Goal: Task Accomplishment & Management: Manage account settings

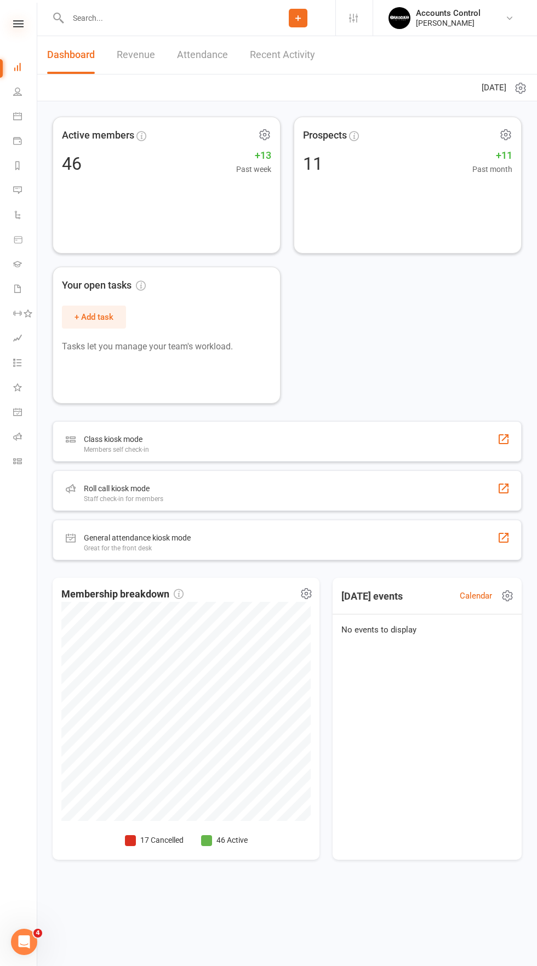
click at [18, 24] on icon at bounding box center [18, 23] width 10 height 7
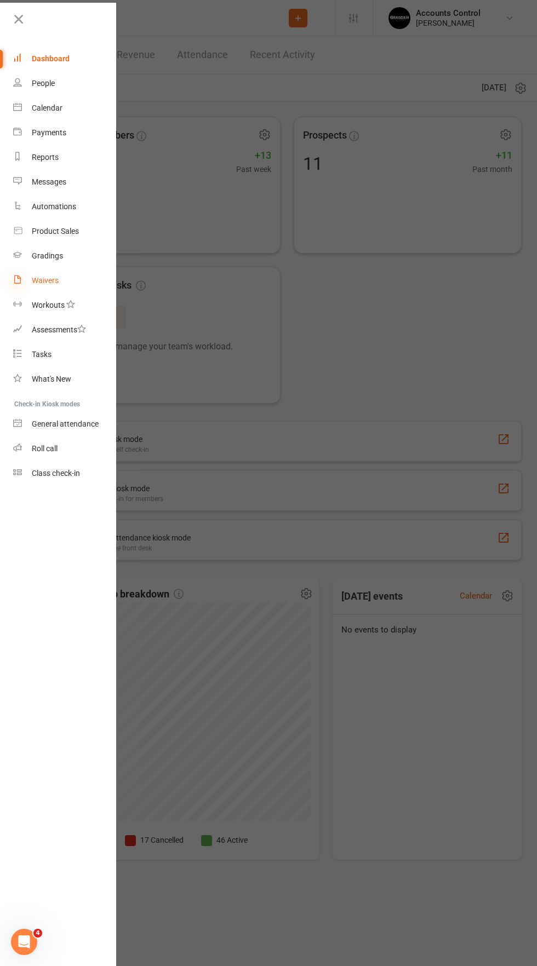
click at [20, 279] on icon at bounding box center [17, 279] width 9 height 9
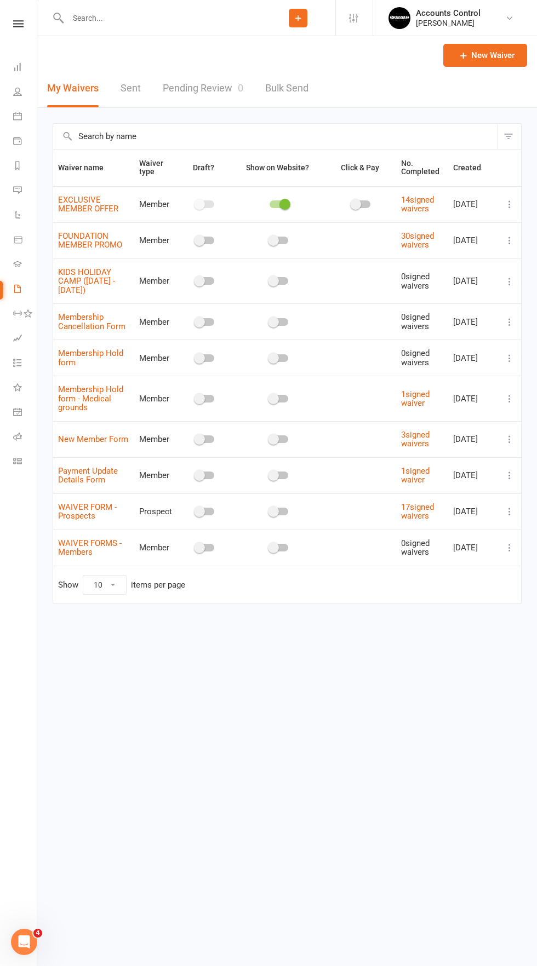
click at [512, 205] on icon at bounding box center [509, 204] width 11 height 11
click at [481, 266] on link "Copy external link to clipboard" at bounding box center [451, 269] width 129 height 22
click at [91, 19] on input "text" at bounding box center [163, 17] width 196 height 15
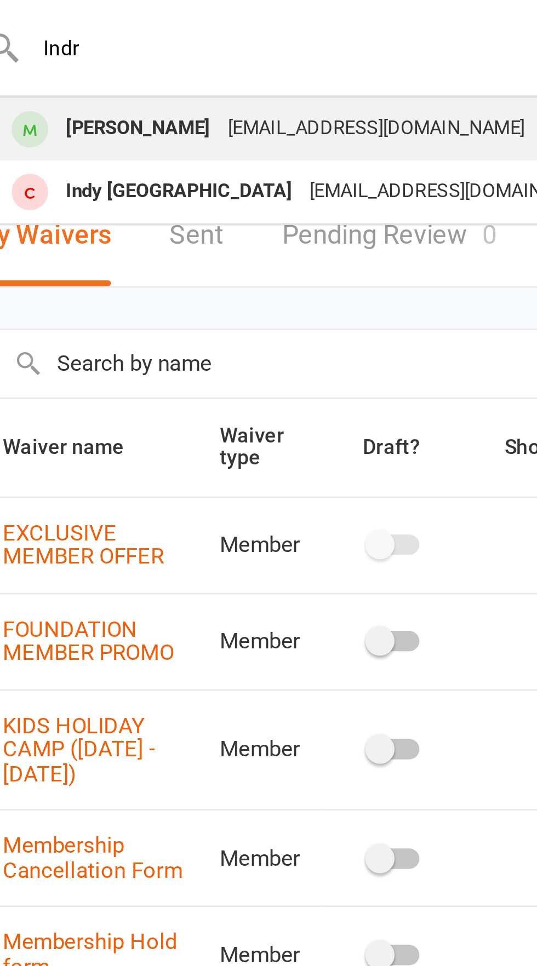
type input "Indr"
click at [94, 52] on div "[PERSON_NAME]" at bounding box center [108, 49] width 61 height 16
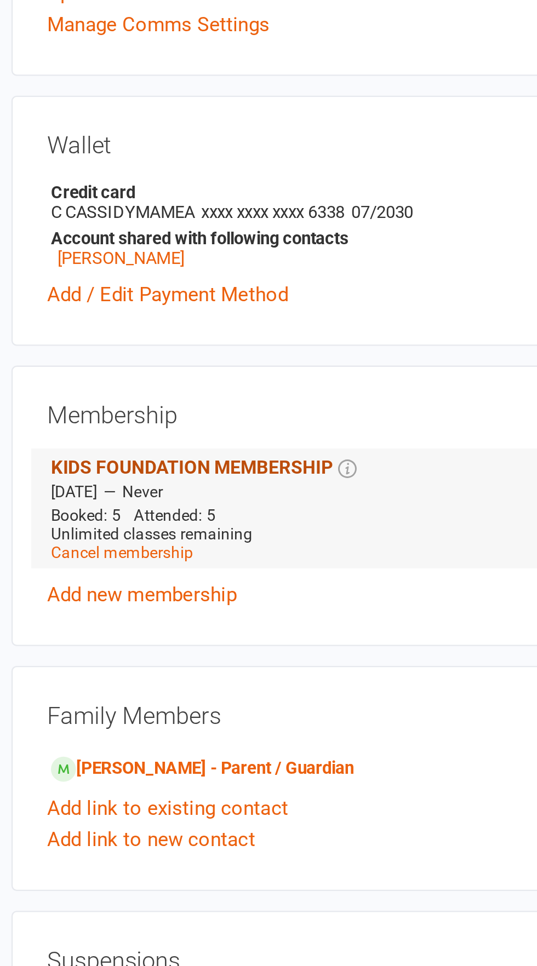
click at [98, 515] on link "KIDS FOUNDATION MEMBERSHIP" at bounding box center [127, 515] width 117 height 9
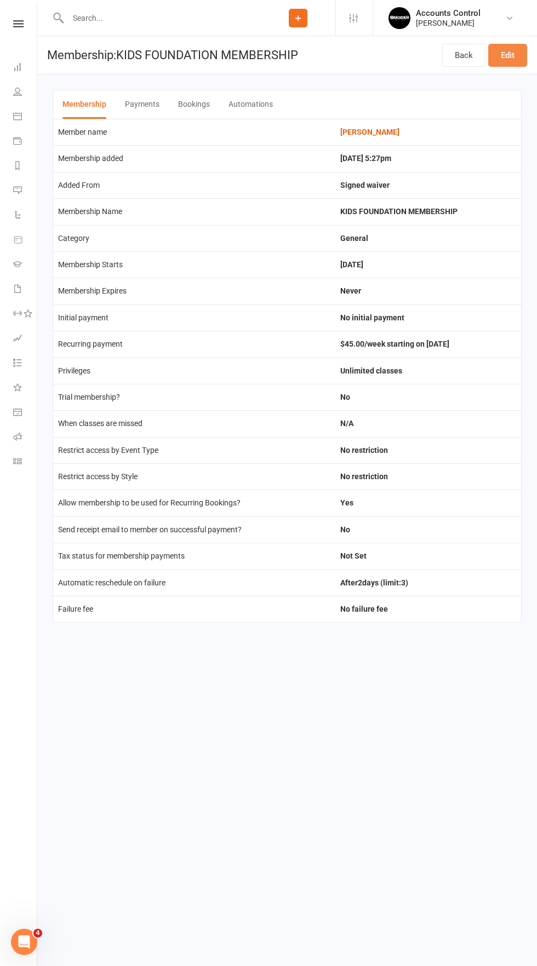
click at [507, 55] on link "Edit" at bounding box center [507, 55] width 39 height 23
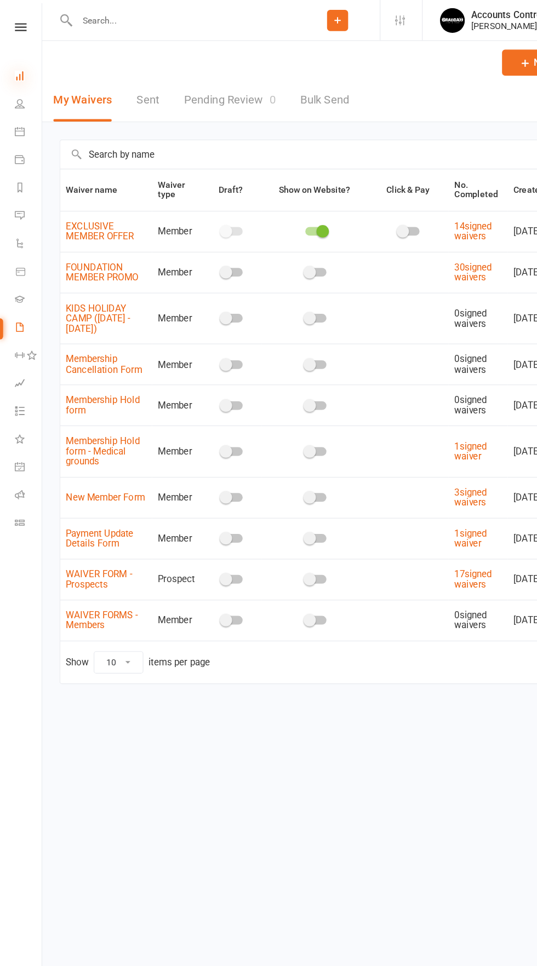
click at [18, 67] on icon at bounding box center [17, 66] width 9 height 9
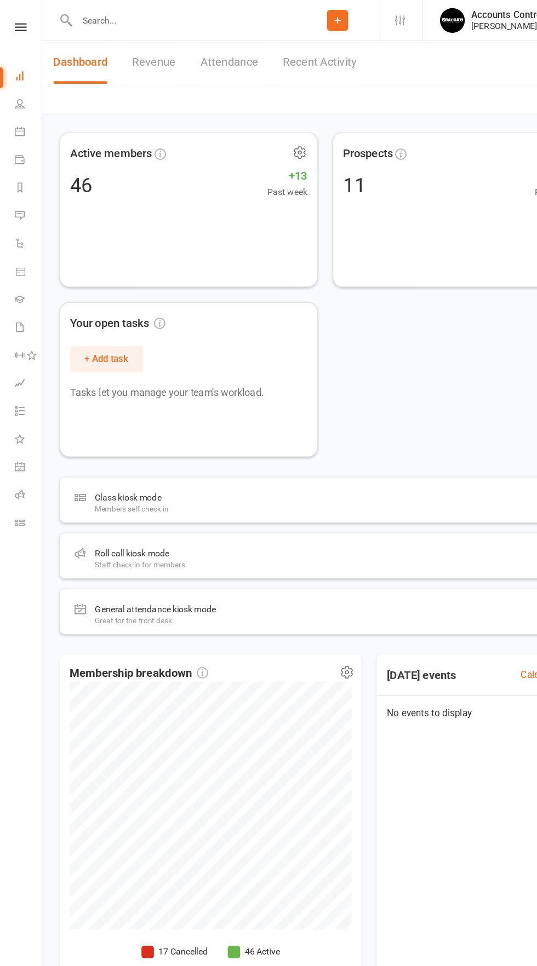
click at [123, 50] on link "Revenue" at bounding box center [136, 55] width 38 height 38
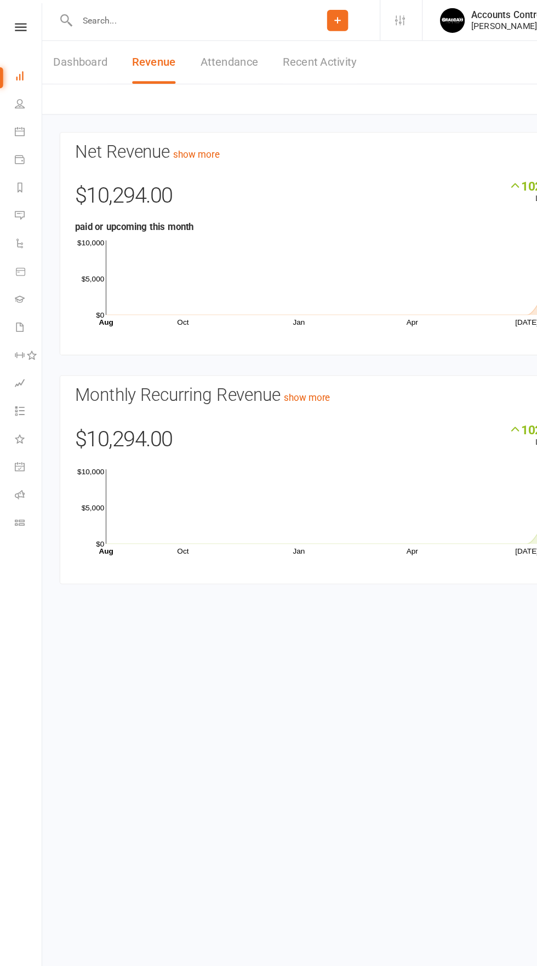
click at [76, 49] on link "Dashboard" at bounding box center [71, 55] width 48 height 38
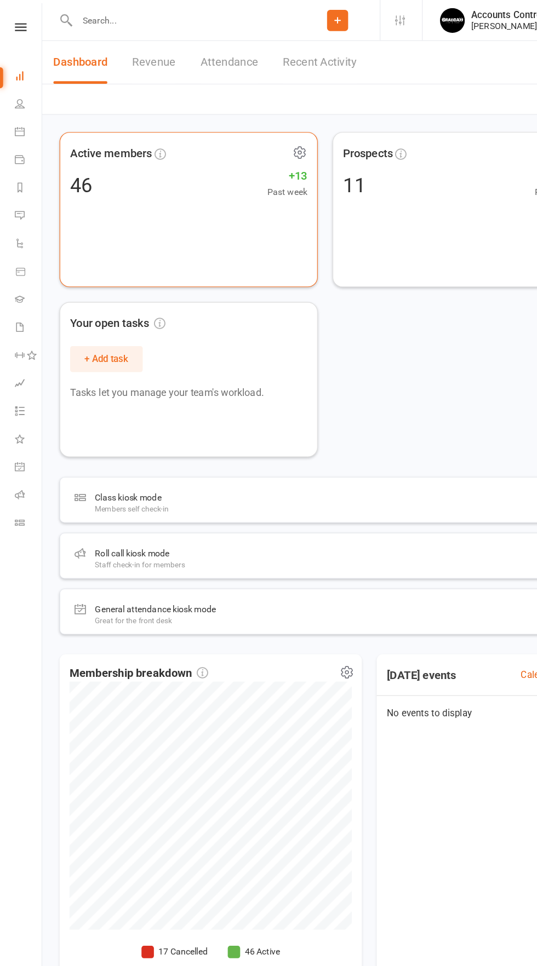
click at [143, 137] on icon at bounding box center [141, 136] width 10 height 10
